Goal: Contribute content: Contribute content

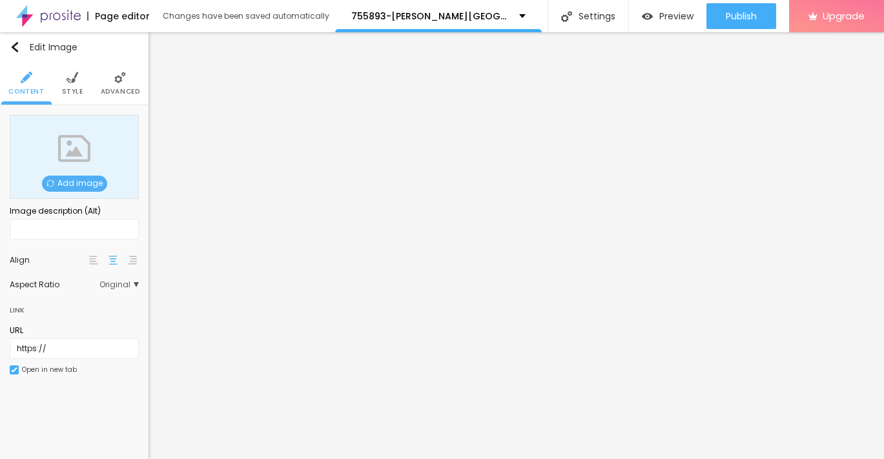
click at [76, 186] on span "Add image" at bounding box center [74, 184] width 65 height 16
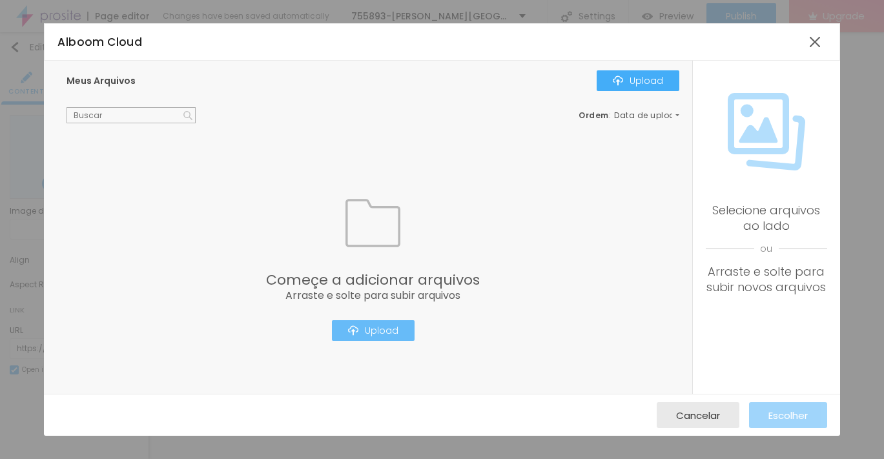
click at [369, 326] on div "Upload" at bounding box center [373, 331] width 50 height 10
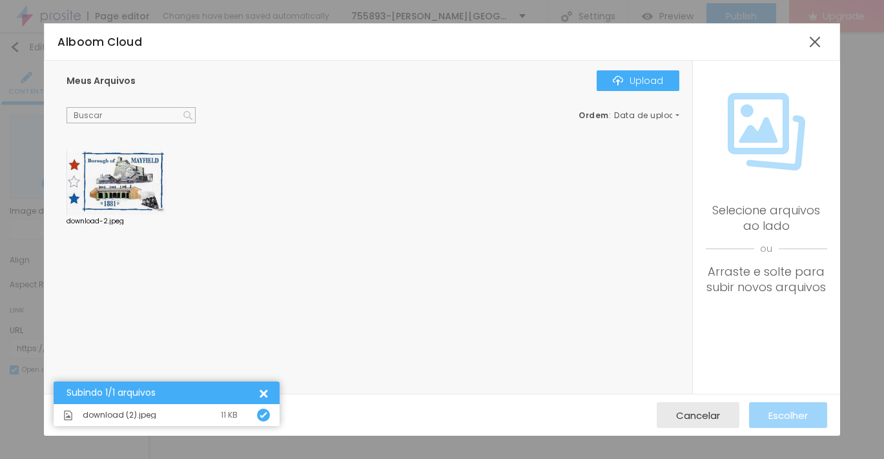
click at [125, 194] on div at bounding box center [116, 182] width 99 height 66
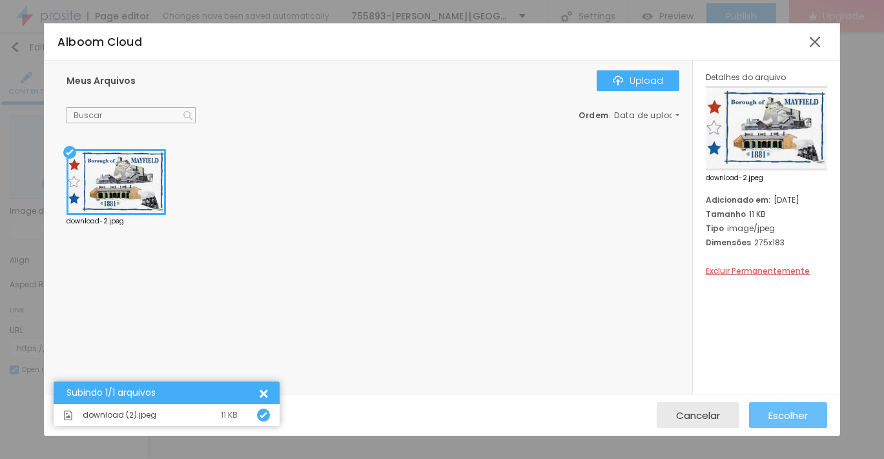
click at [798, 421] on span "Escolher" at bounding box center [788, 415] width 39 height 11
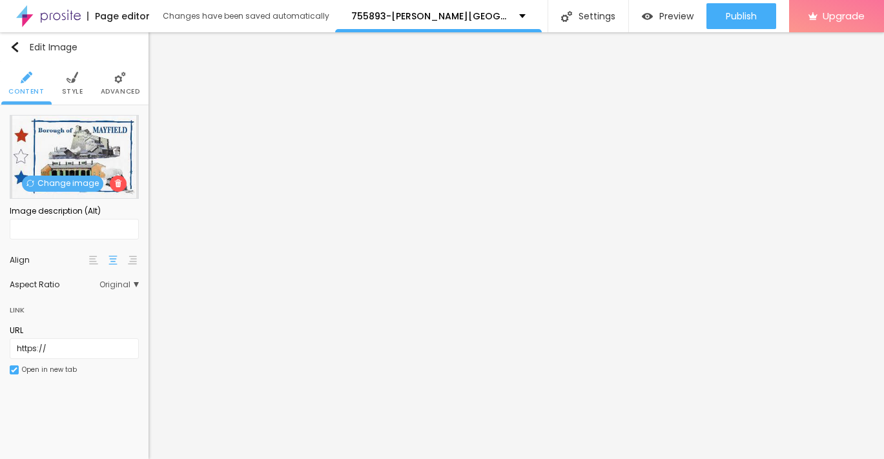
click at [73, 80] on img at bounding box center [73, 78] width 12 height 12
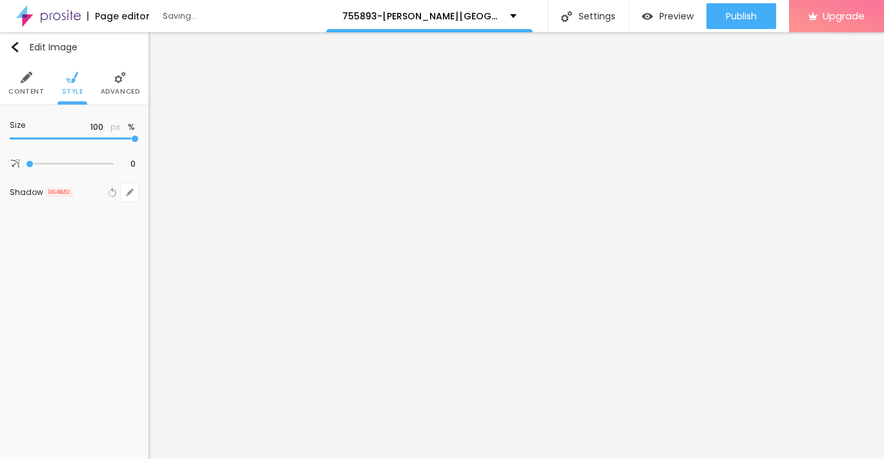
type input "90"
type input "75"
type input "50"
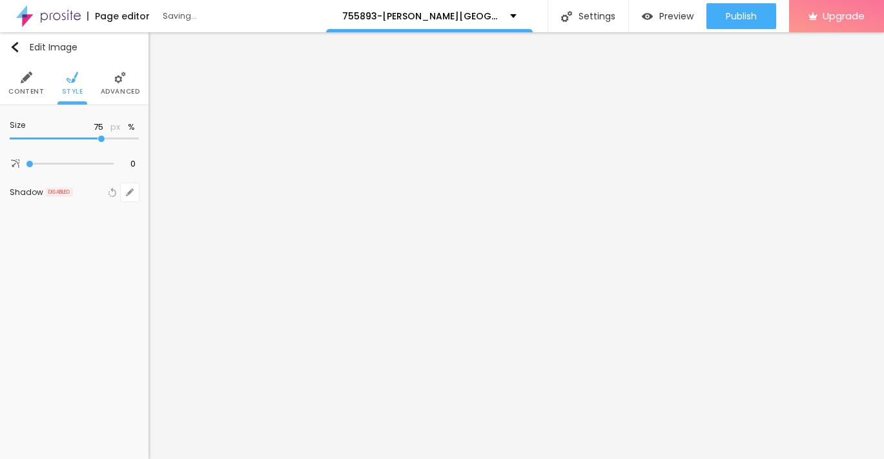
type input "50"
type input "30"
type input "20"
drag, startPoint x: 136, startPoint y: 135, endPoint x: 25, endPoint y: 133, distance: 111.8
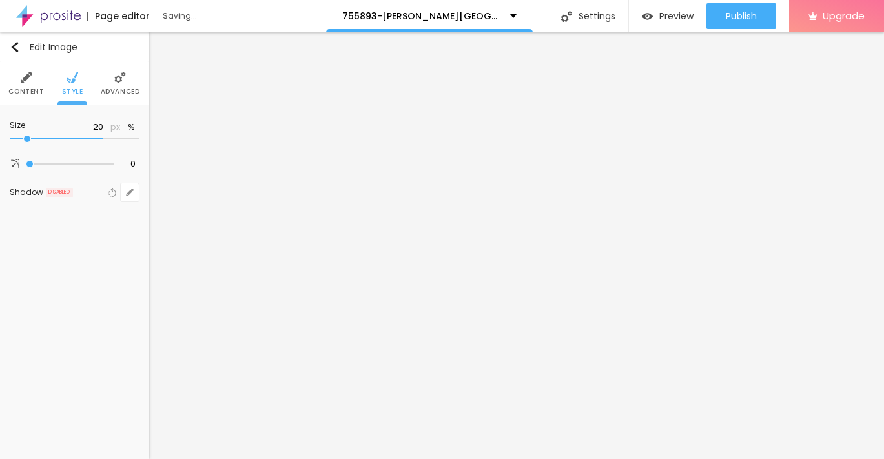
type input "20"
click at [25, 136] on input "range" at bounding box center [74, 139] width 129 height 6
click at [15, 133] on div at bounding box center [74, 138] width 129 height 13
type input "25"
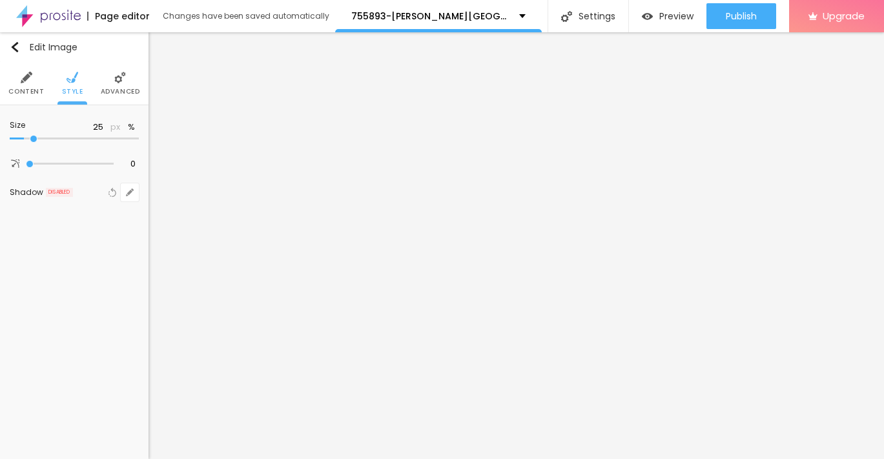
type input "20"
type input "10"
drag, startPoint x: 37, startPoint y: 138, endPoint x: -3, endPoint y: 138, distance: 40.0
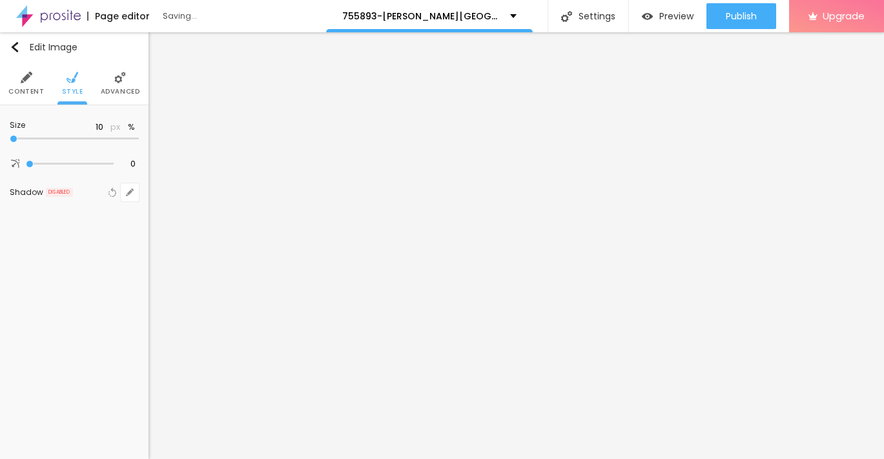
click at [0, 138] on html "Page editor Saving... 755893-[PERSON_NAME] Borough Settings Page settings Click…" at bounding box center [442, 229] width 884 height 459
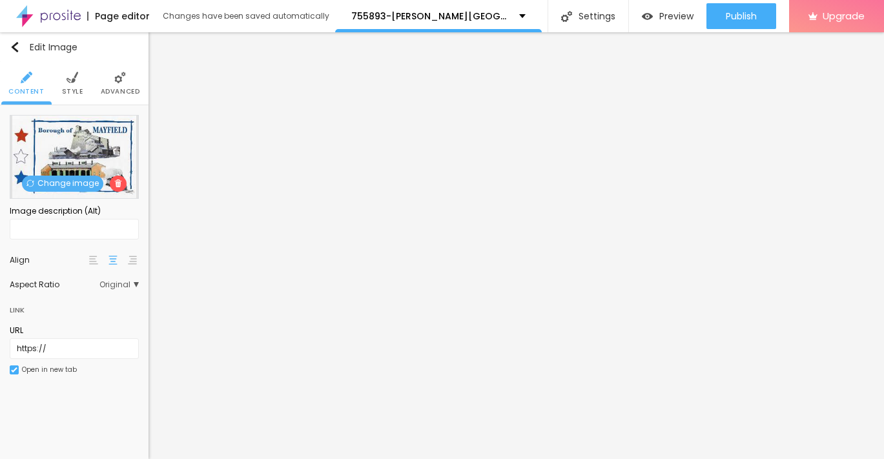
click at [74, 92] on span "Style" at bounding box center [72, 91] width 21 height 6
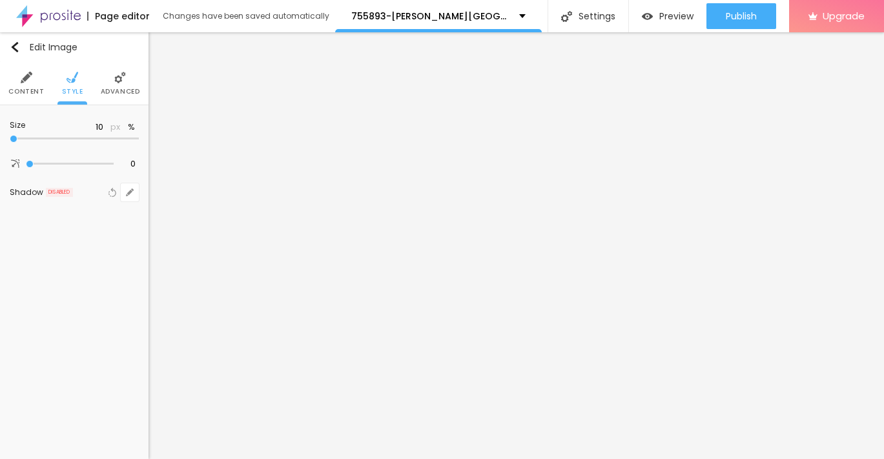
type input "15"
type input "10"
drag, startPoint x: 14, startPoint y: 138, endPoint x: -3, endPoint y: 135, distance: 17.6
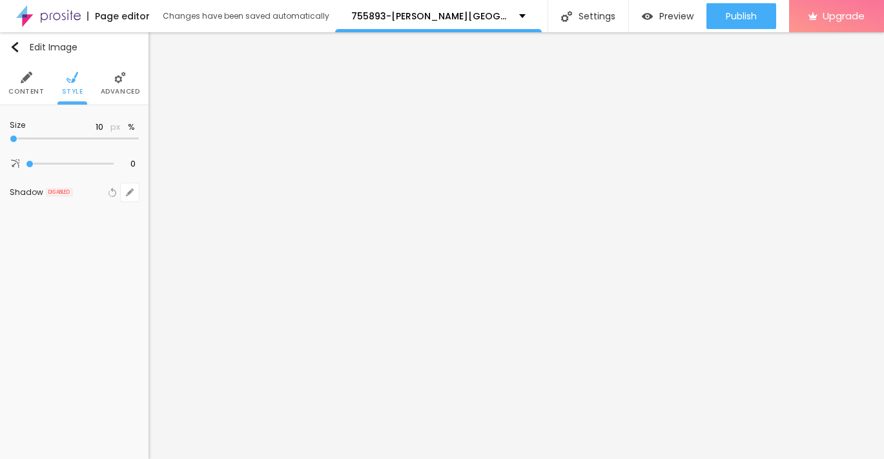
click at [10, 136] on input "range" at bounding box center [74, 139] width 129 height 6
click at [12, 48] on img "button" at bounding box center [15, 47] width 10 height 10
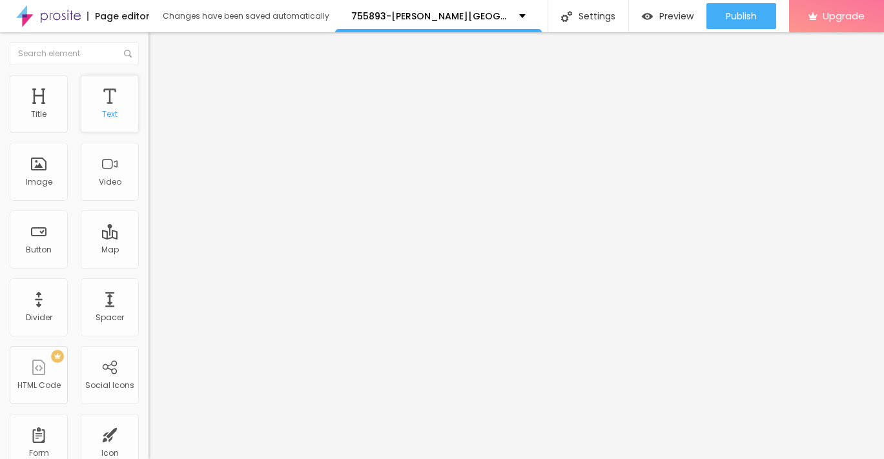
click at [124, 110] on div "Text" at bounding box center [110, 104] width 58 height 58
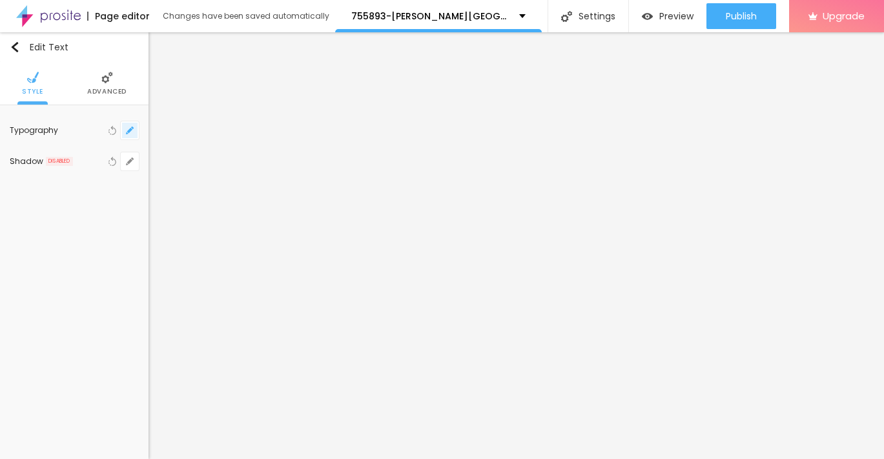
click at [132, 127] on icon "button" at bounding box center [132, 128] width 3 height 3
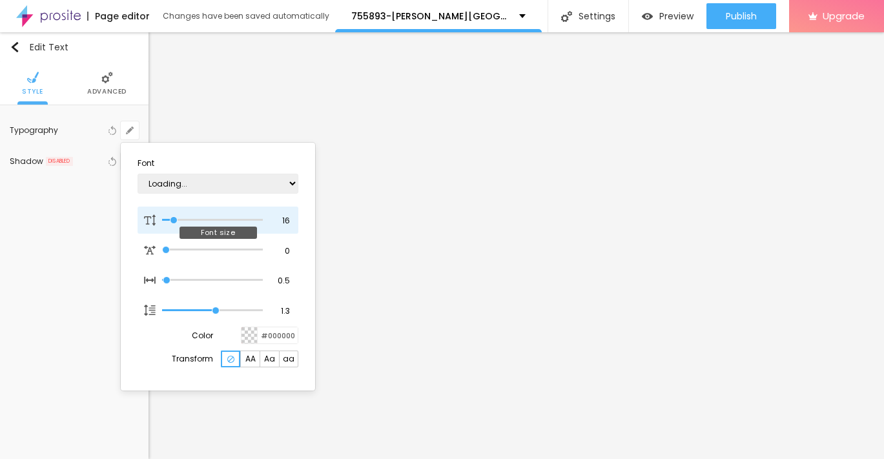
type input "1"
type input "28"
type input "1"
type input "27"
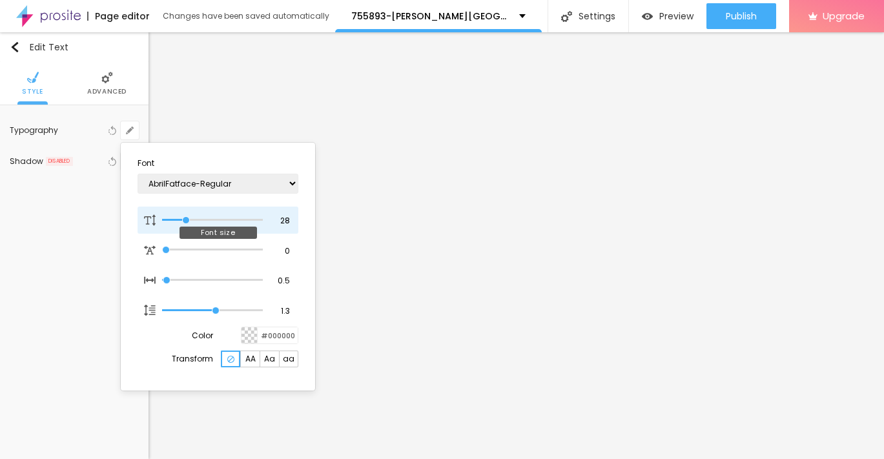
type input "27"
type input "1"
type input "26"
type input "1"
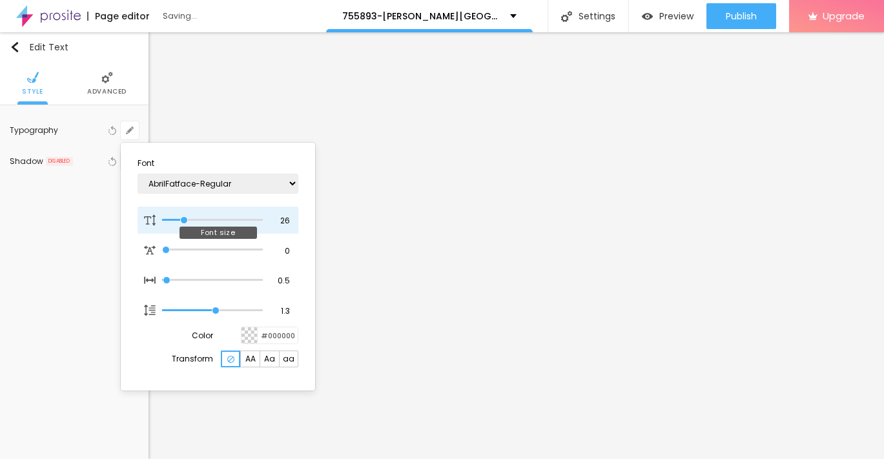
type input "25"
type input "1"
type input "22"
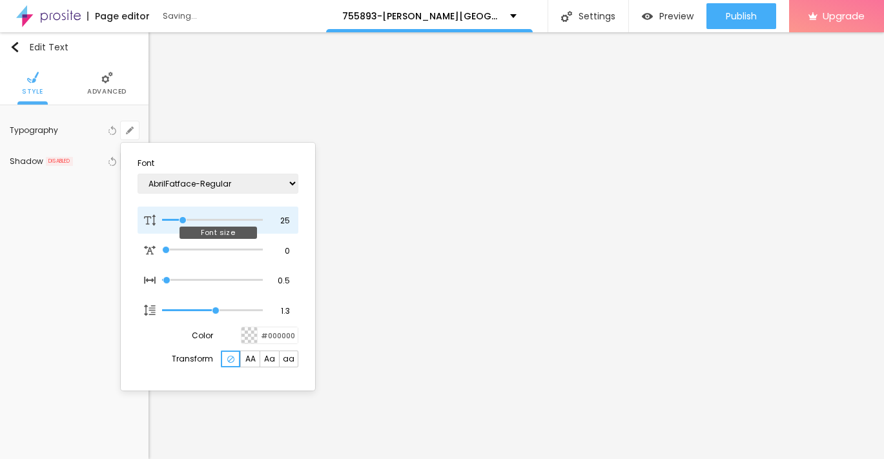
type input "1"
type input "20"
type input "1"
type input "21"
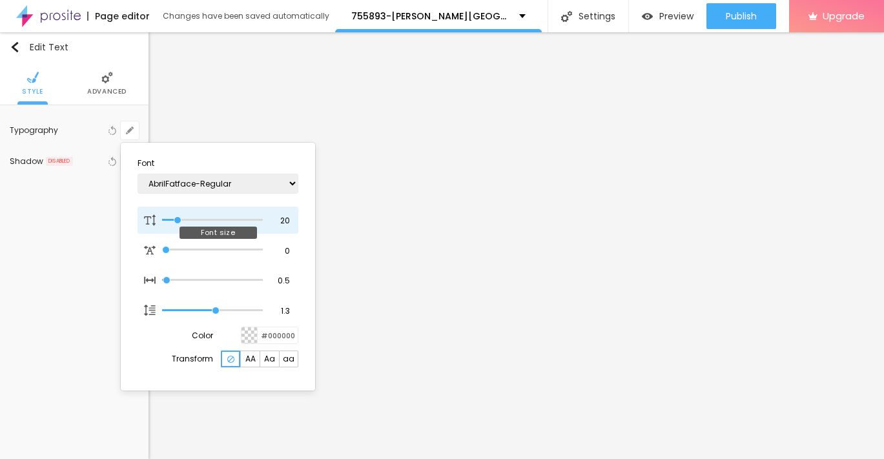
type input "21"
type input "1"
type input "22"
type input "1"
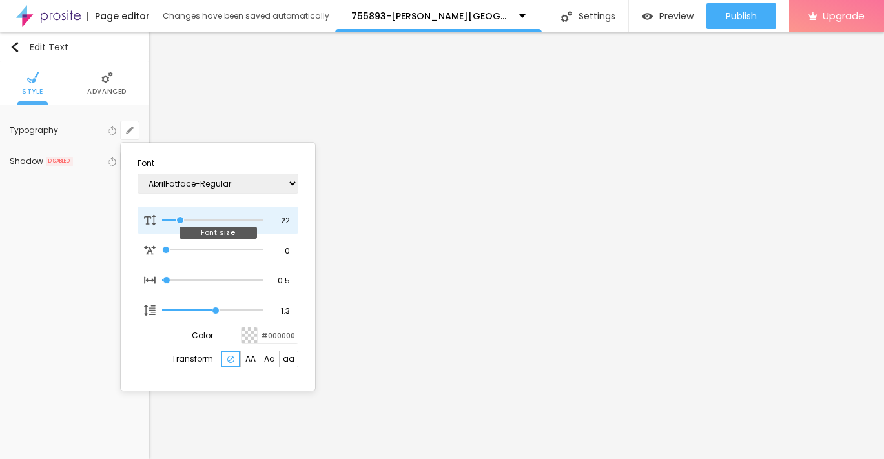
type input "23"
type input "1"
type input "22"
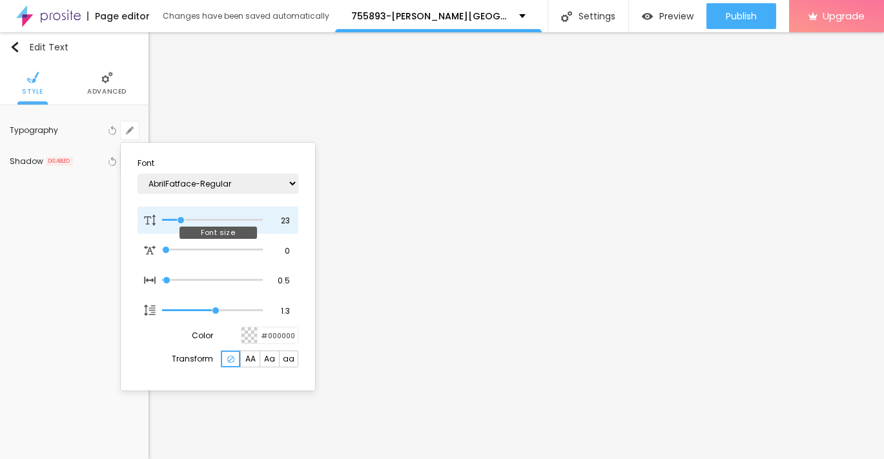
type input "1"
type input "21"
type input "1"
type input "22"
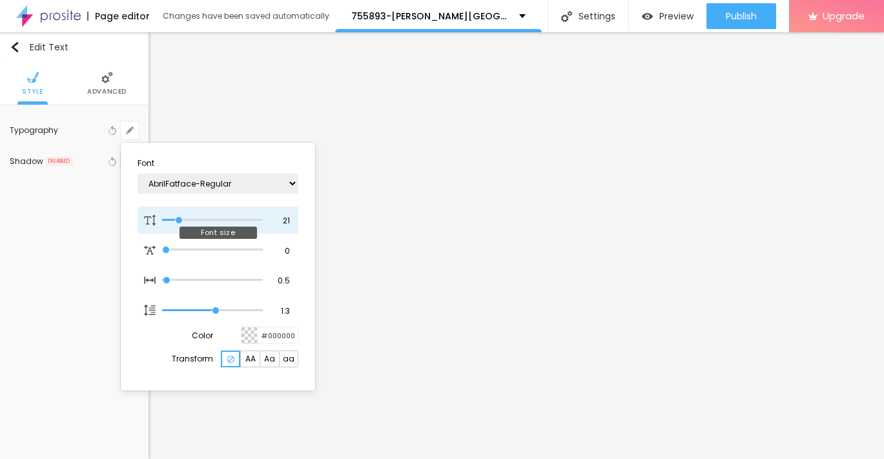
type input "22"
type input "1"
drag, startPoint x: 187, startPoint y: 219, endPoint x: 180, endPoint y: 222, distance: 7.6
type input "22"
click at [180, 222] on input "range" at bounding box center [212, 220] width 101 height 6
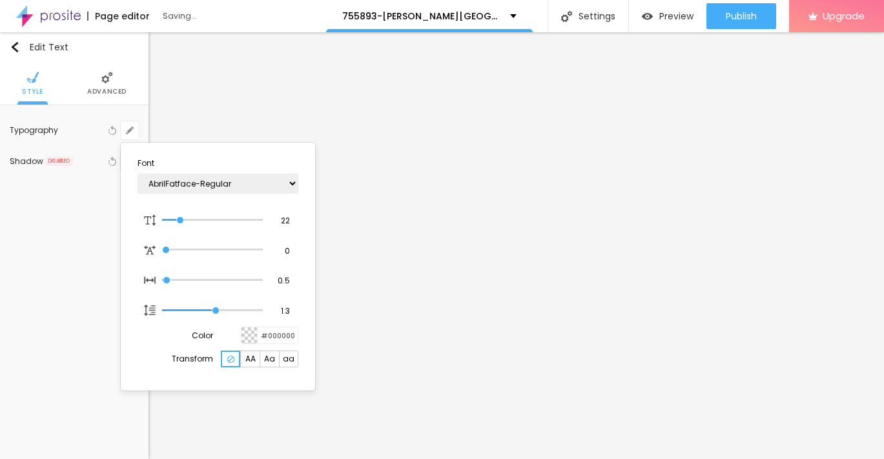
type input "1"
click at [91, 232] on div at bounding box center [442, 229] width 884 height 459
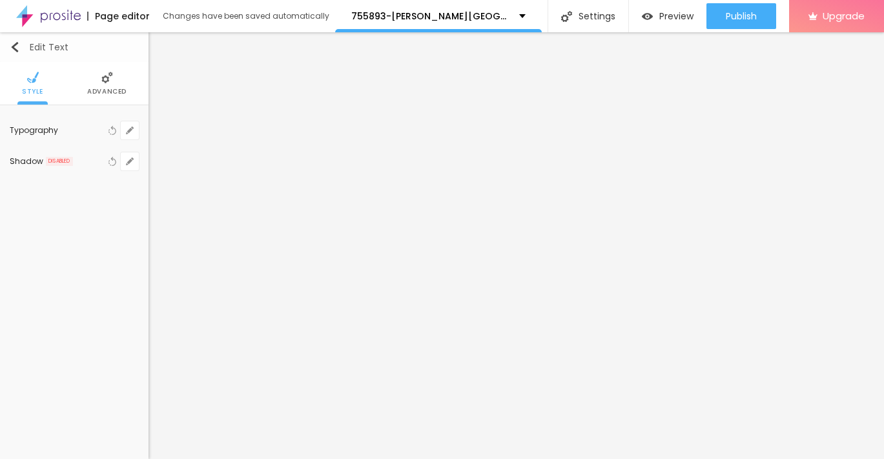
click at [14, 48] on img "button" at bounding box center [15, 47] width 10 height 10
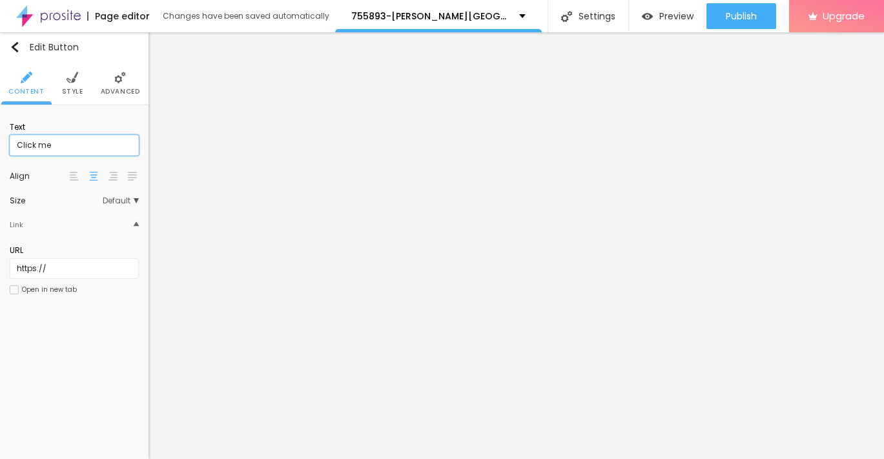
click at [86, 150] on input "Click me" at bounding box center [74, 145] width 129 height 21
paste input "→ VIEW DOCUMENT HERE"
type input "→ VIEW DOCUMENT HERE"
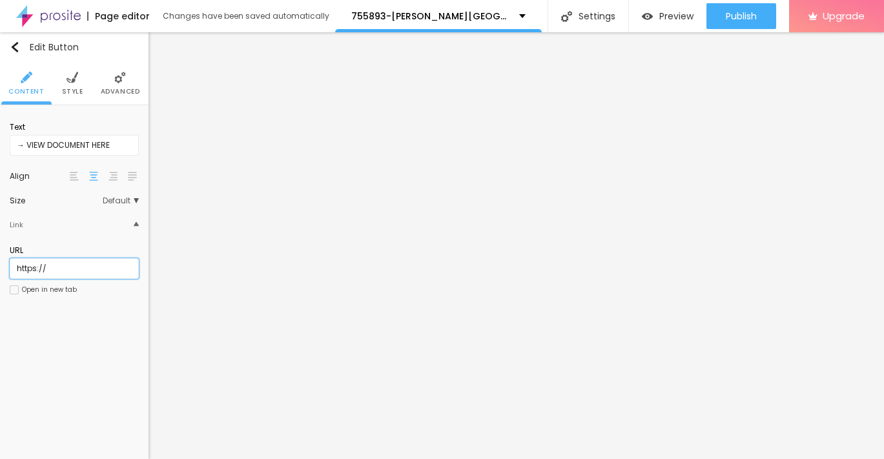
click at [94, 270] on input "https://" at bounding box center [74, 268] width 129 height 21
paste input "[DOMAIN_NAME][URL]"
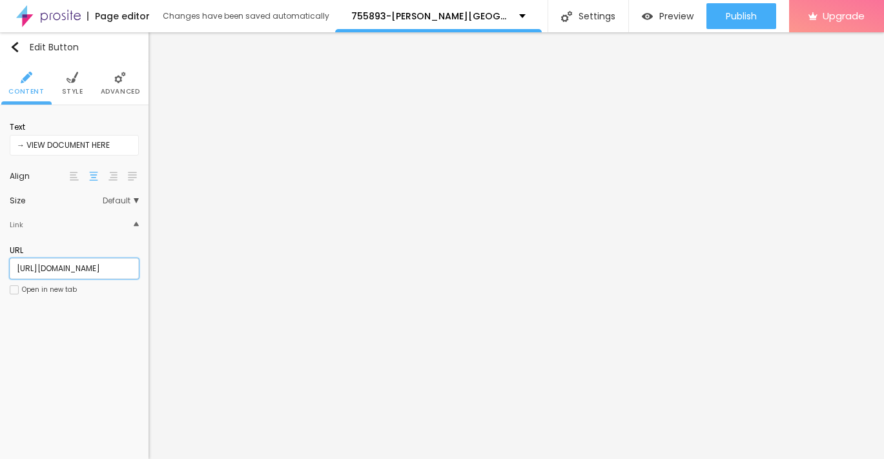
type input "[URL][DOMAIN_NAME]"
click at [72, 79] on img at bounding box center [73, 78] width 12 height 12
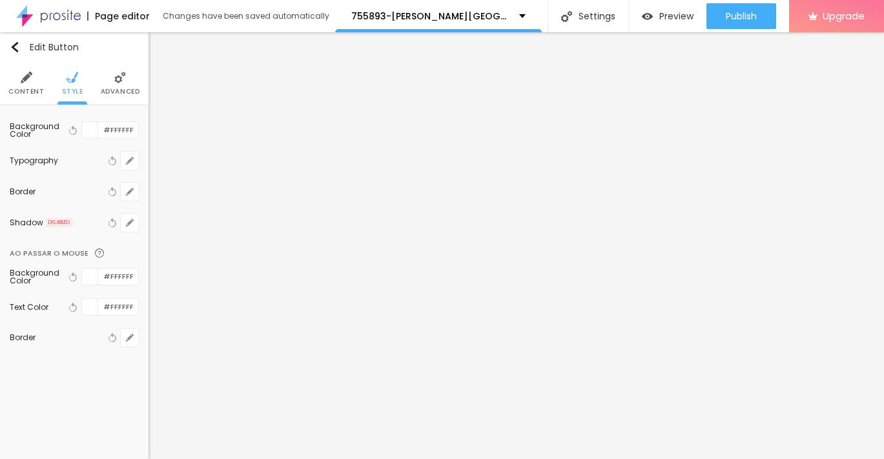
click at [118, 90] on span "Advanced" at bounding box center [120, 91] width 39 height 6
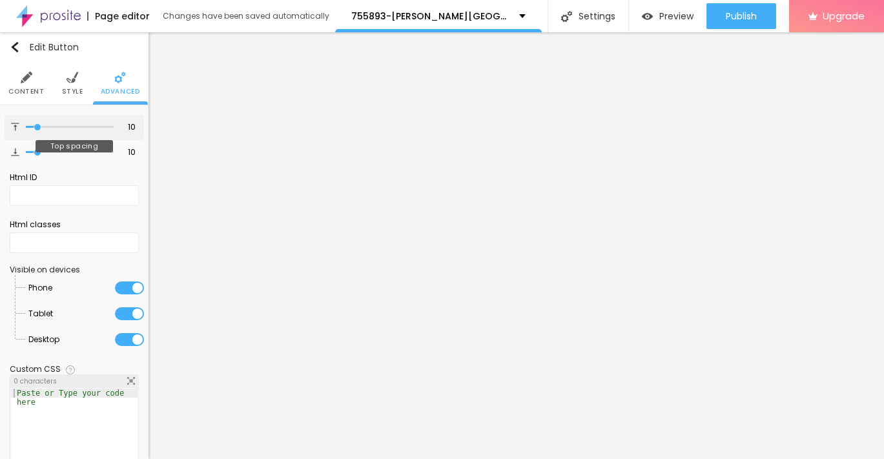
type input "15"
type input "14"
type input "15"
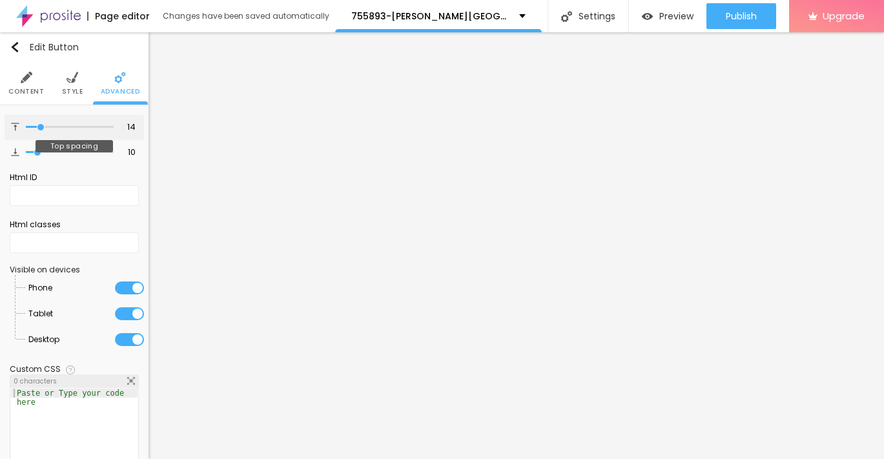
type input "15"
type input "16"
type input "17"
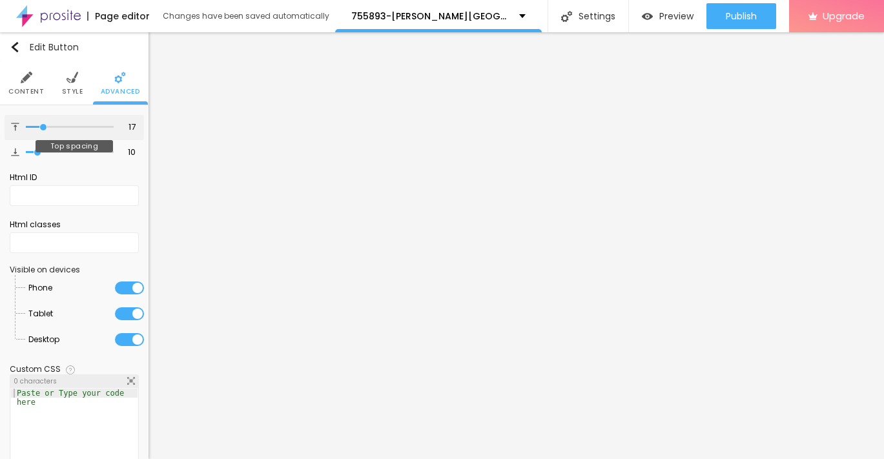
type input "18"
type input "19"
type input "20"
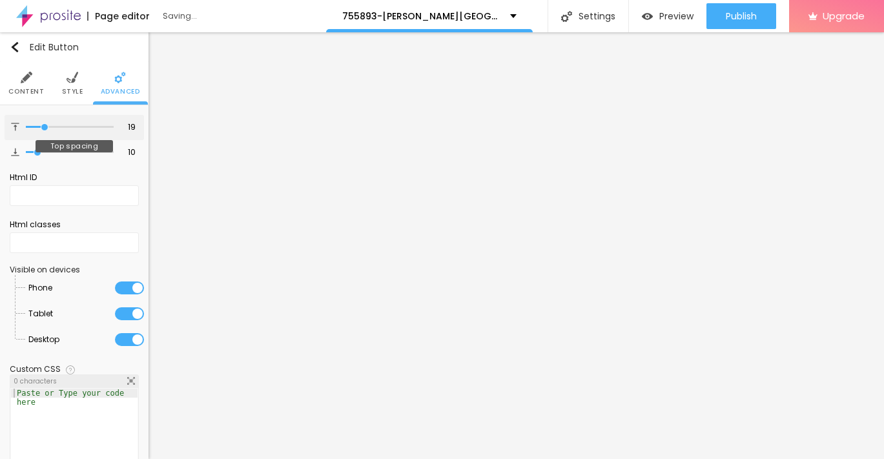
type input "20"
click at [46, 126] on input "range" at bounding box center [70, 127] width 88 height 6
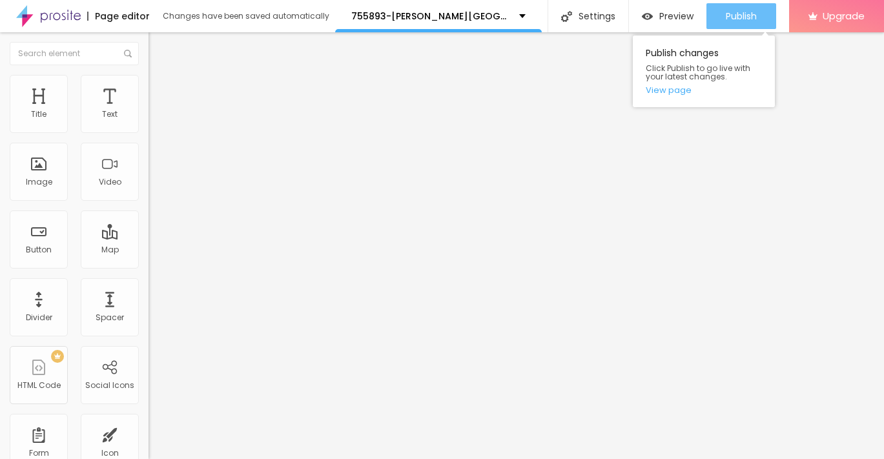
click at [748, 15] on span "Publish" at bounding box center [741, 16] width 31 height 10
